Goal: Information Seeking & Learning: Learn about a topic

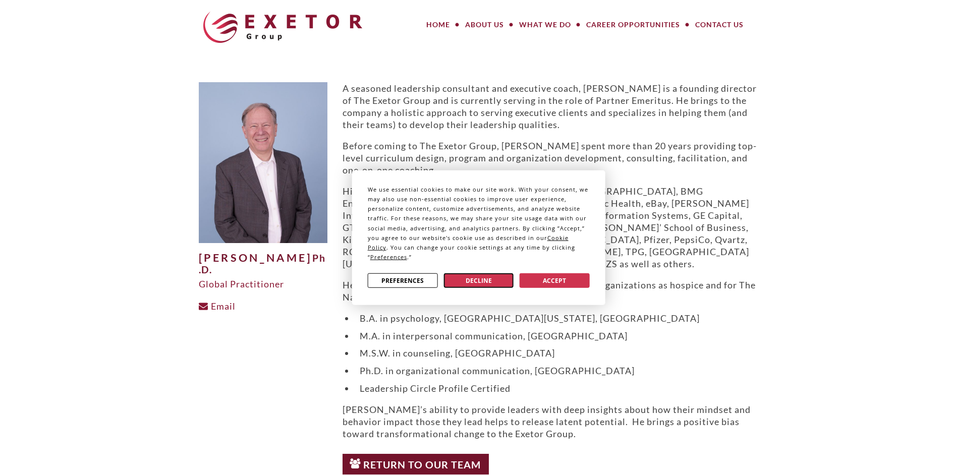
click at [492, 278] on button "Decline" at bounding box center [479, 281] width 70 height 15
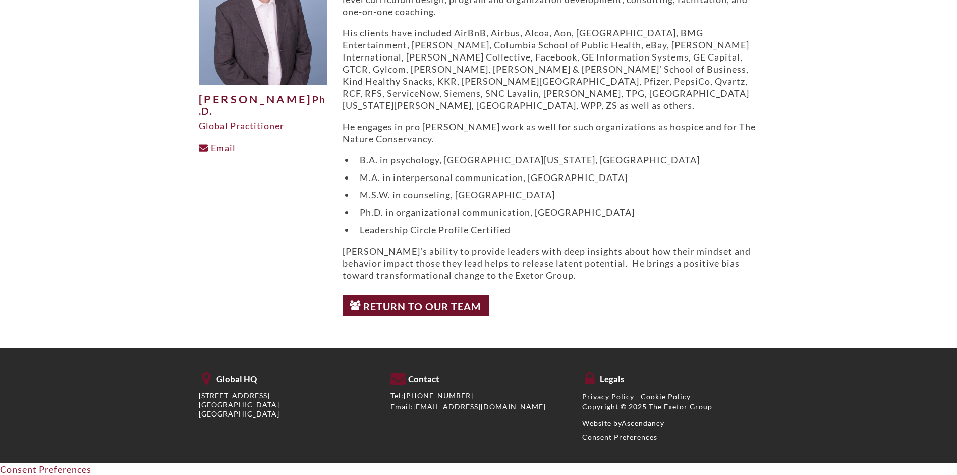
scroll to position [159, 0]
click at [465, 306] on link "Return to Our Team" at bounding box center [416, 305] width 147 height 21
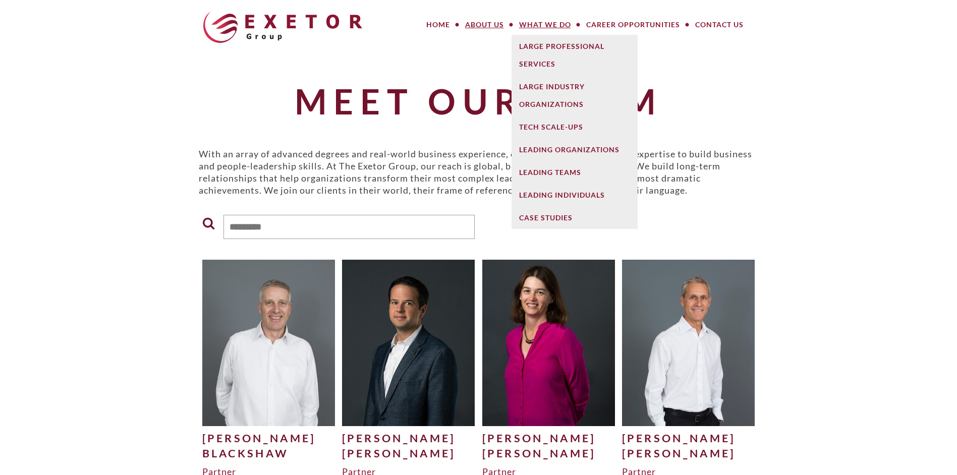
click at [535, 22] on link "What We Do" at bounding box center [545, 25] width 67 height 20
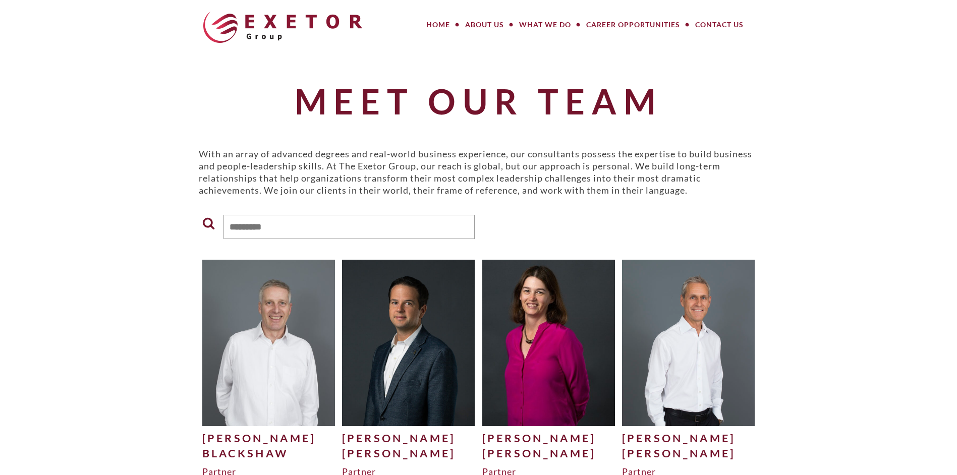
click at [631, 19] on link "Career Opportunities" at bounding box center [633, 25] width 109 height 20
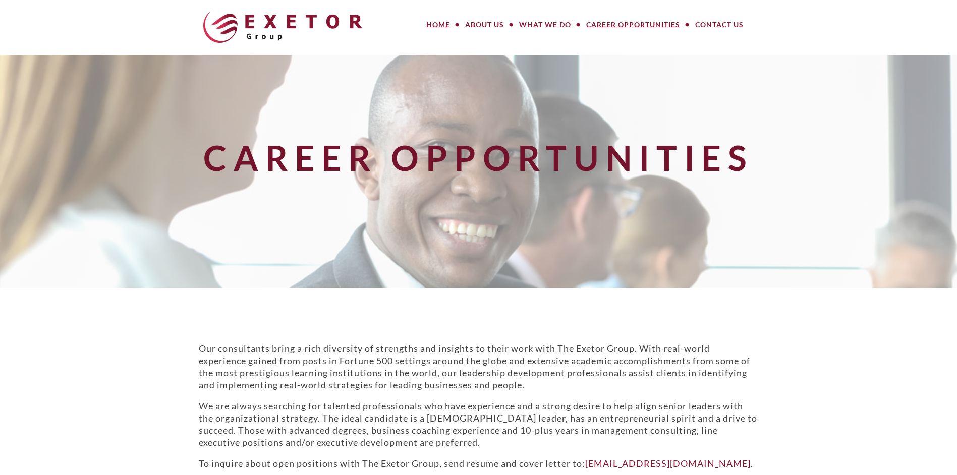
click at [442, 20] on link "Home" at bounding box center [438, 25] width 39 height 20
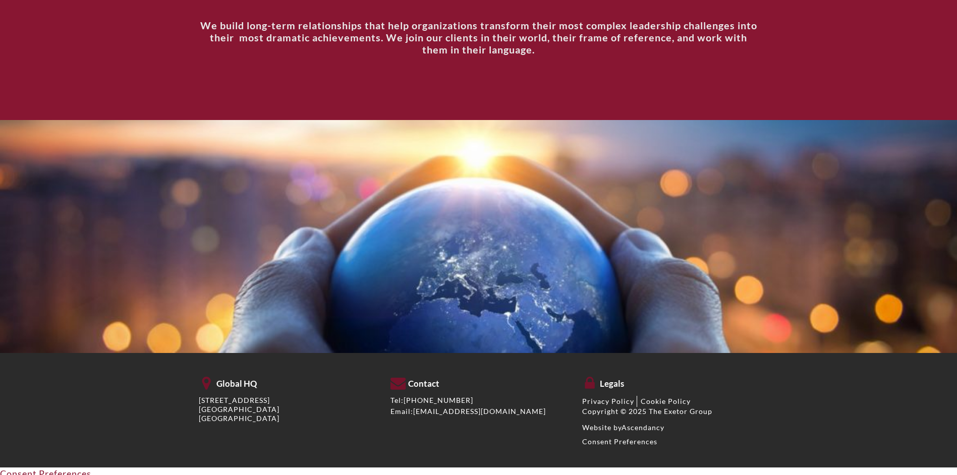
scroll to position [1382, 0]
